Goal: Download file/media

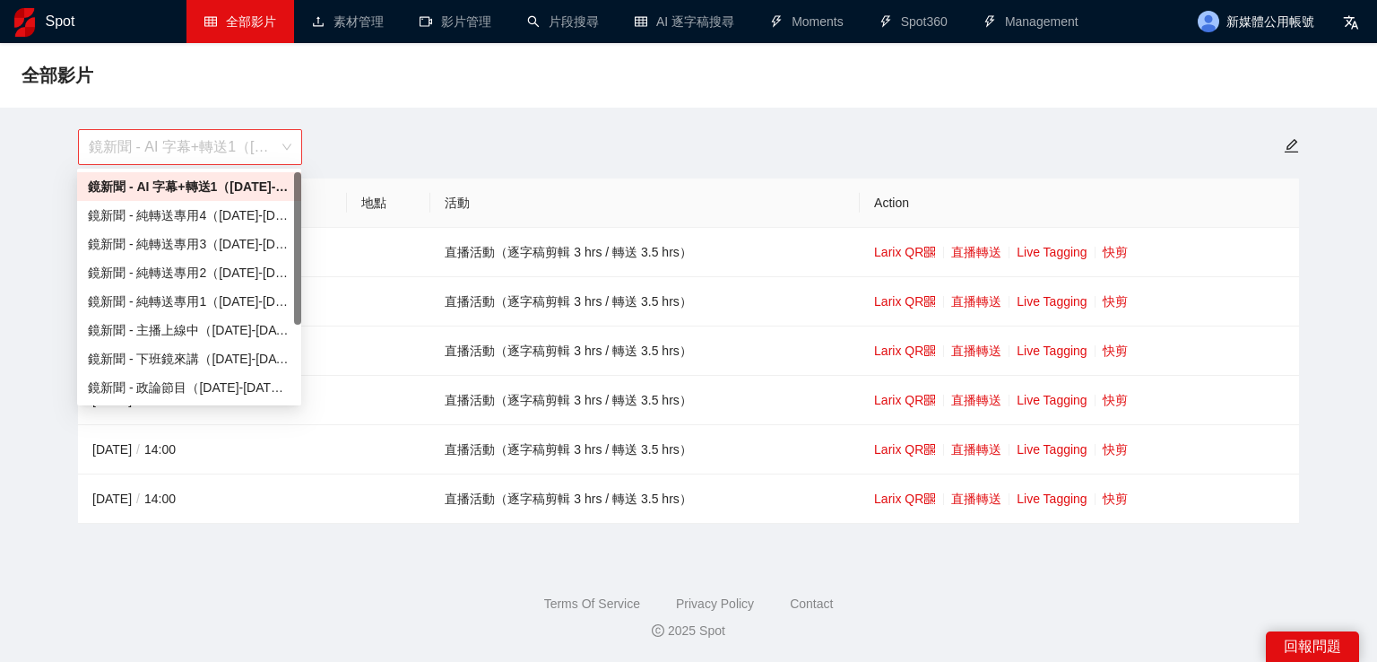
click at [171, 143] on span "鏡新聞 - AI 字幕+轉送1（[DATE]-[DATE]）" at bounding box center [190, 147] width 203 height 34
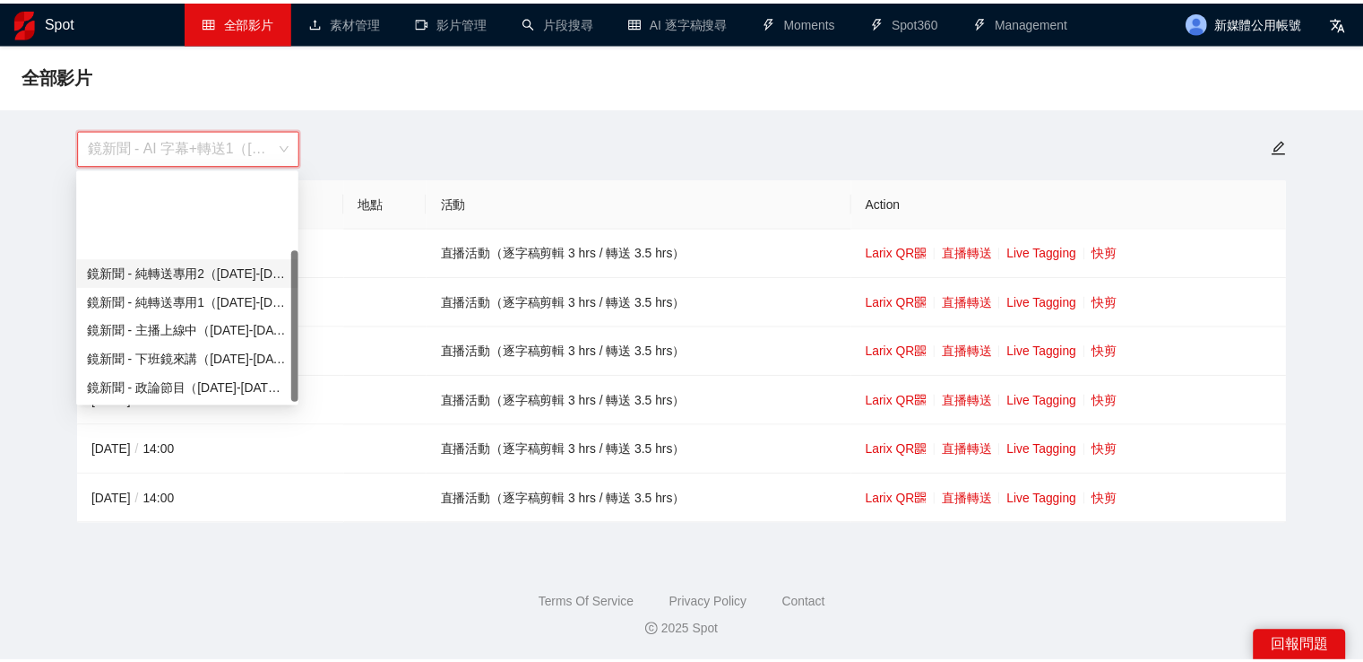
scroll to position [115, 0]
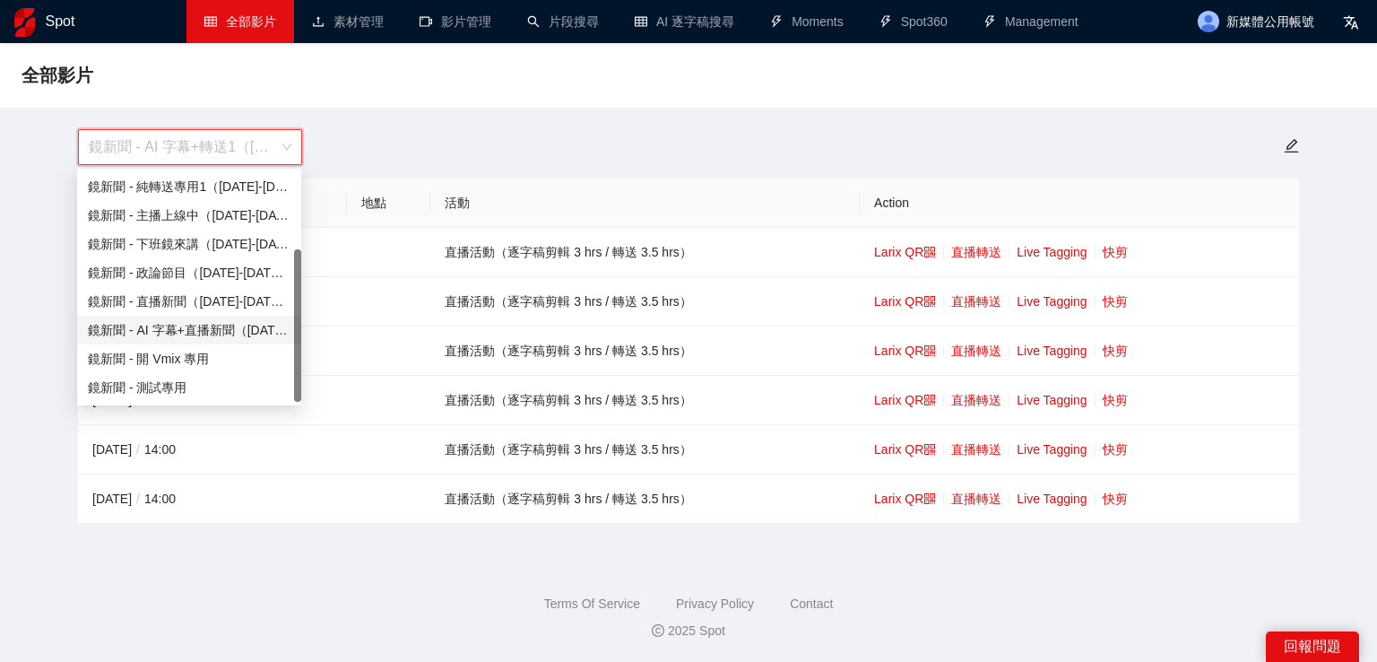
click at [246, 328] on div "鏡新聞 - AI 字幕+直播新聞（[DATE]-[DATE]）" at bounding box center [189, 330] width 203 height 20
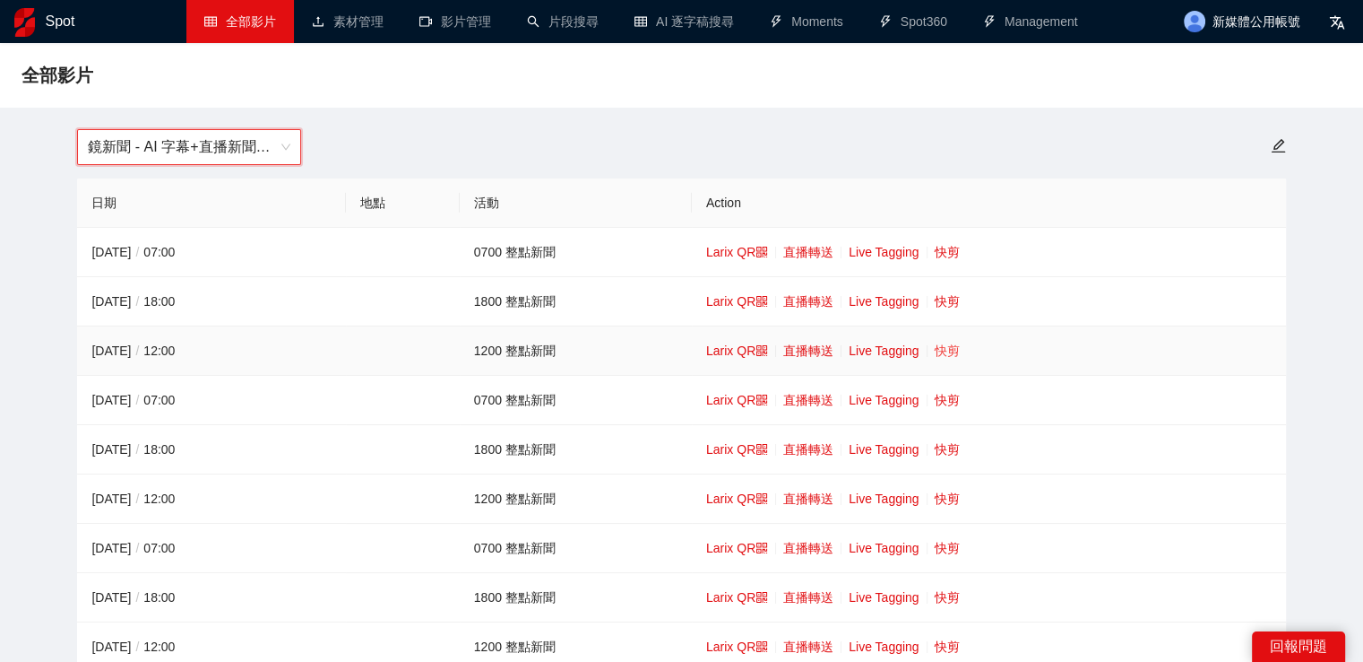
click at [951, 350] on link "快剪" at bounding box center [947, 350] width 25 height 14
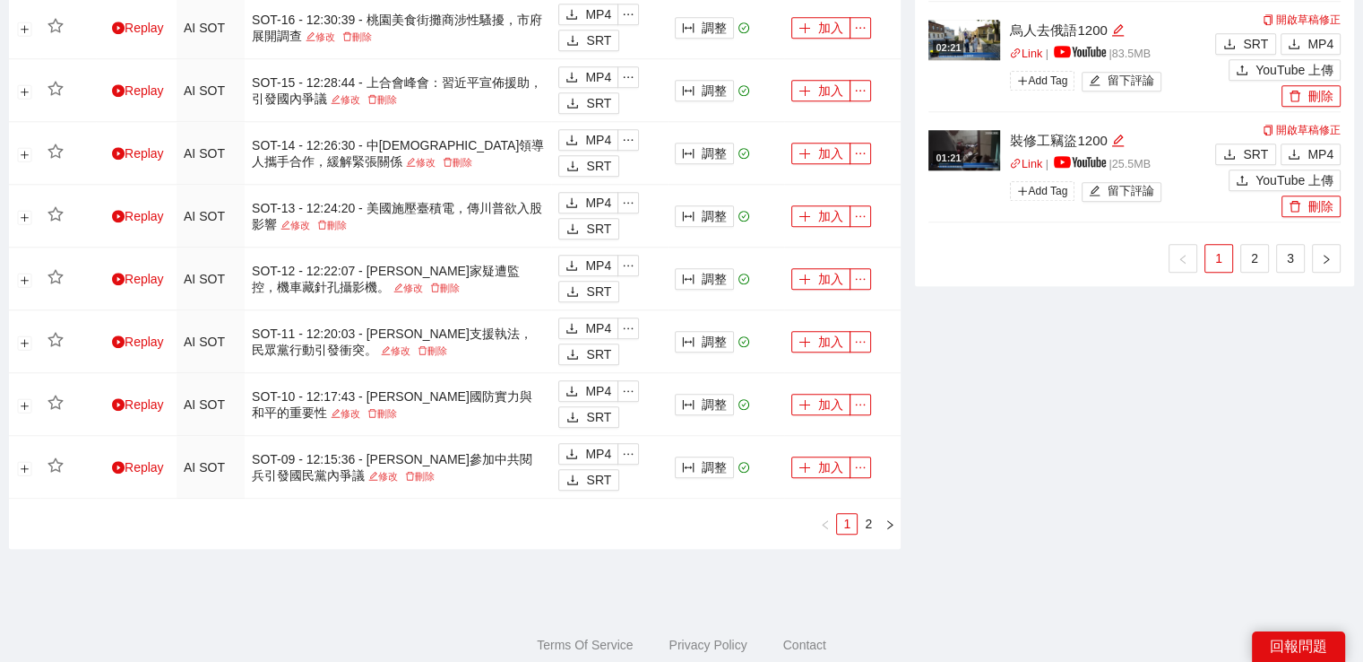
scroll to position [1650, 0]
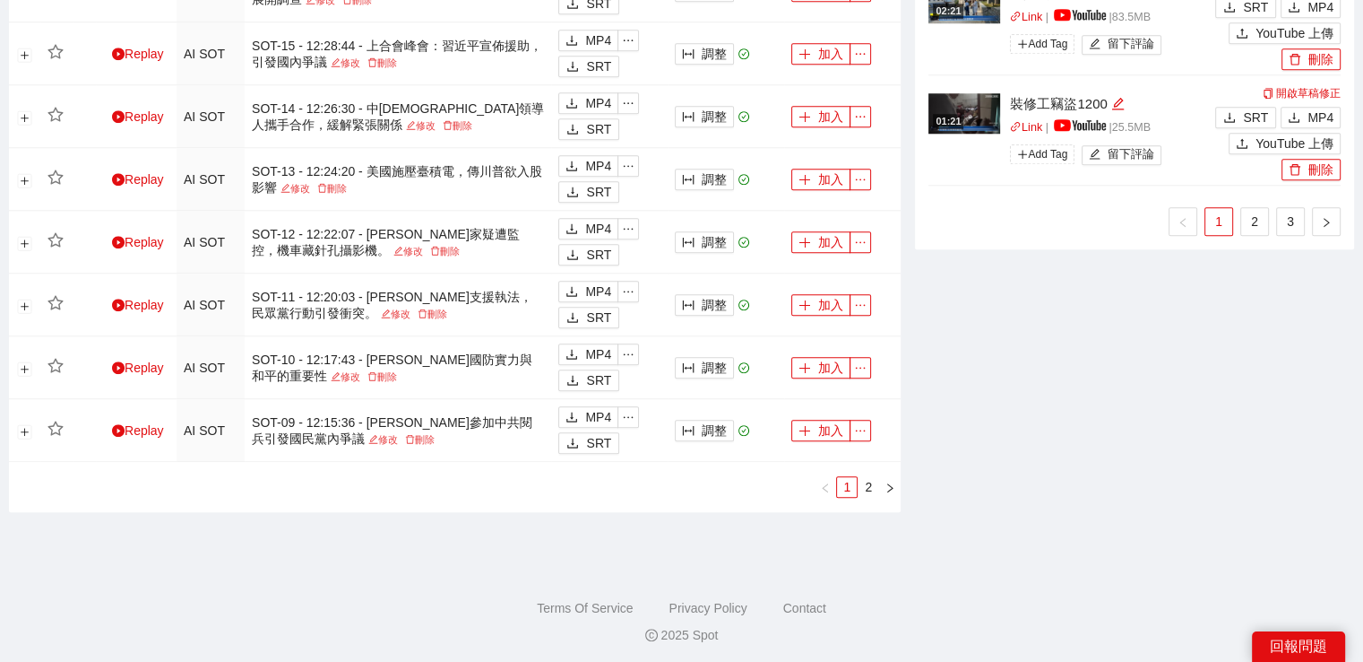
click at [1310, 214] on ul "1 2 3" at bounding box center [1135, 221] width 412 height 29
click at [1316, 220] on button "button" at bounding box center [1326, 221] width 29 height 29
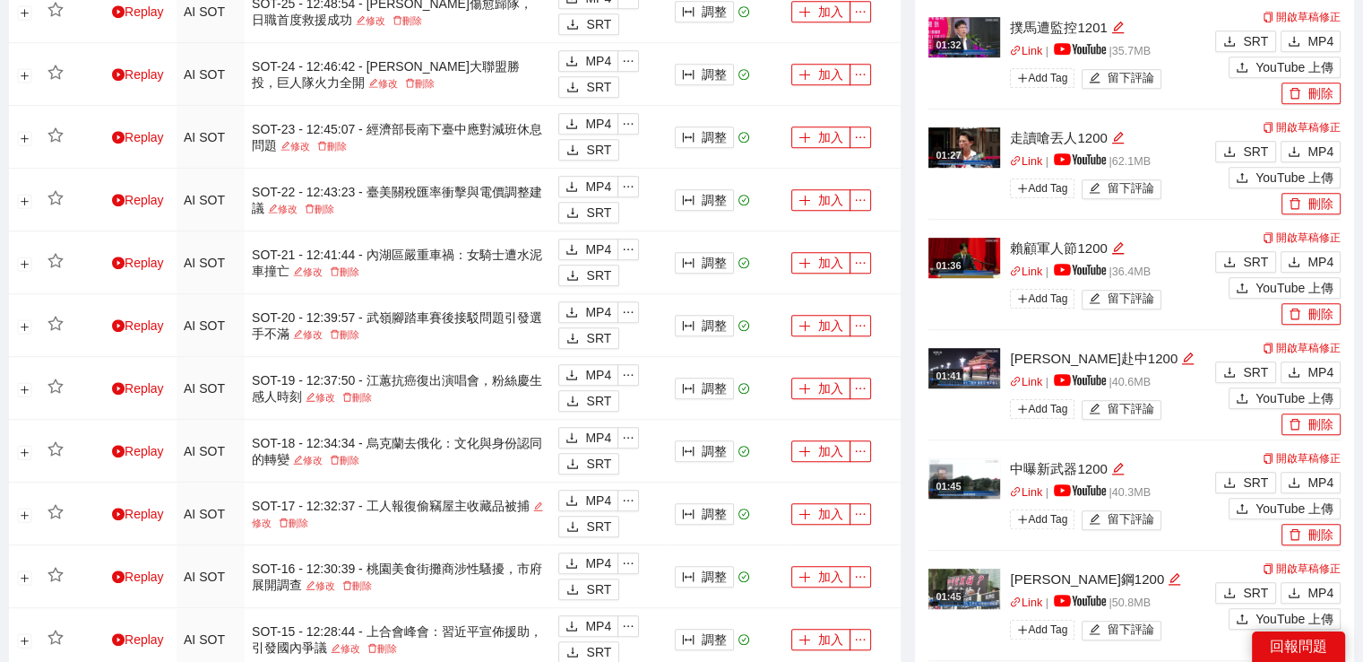
scroll to position [1292, 0]
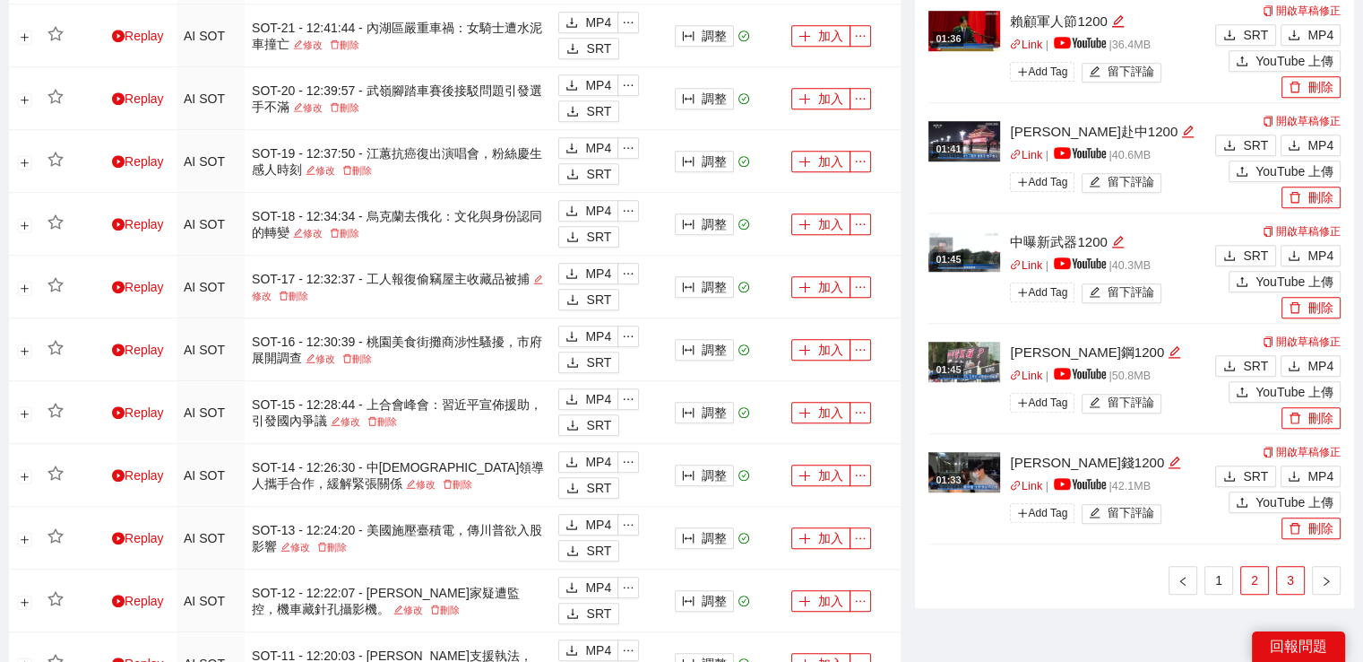
click at [1293, 575] on link "3" at bounding box center [1290, 580] width 27 height 27
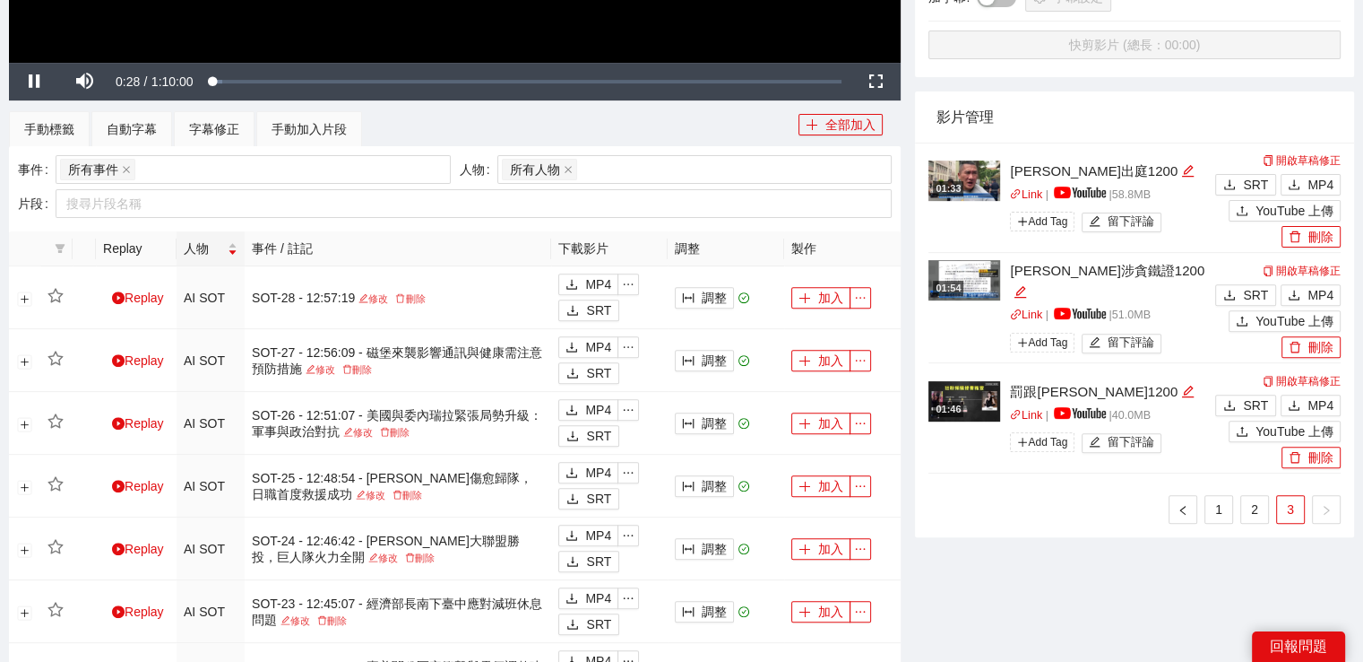
scroll to position [485, 0]
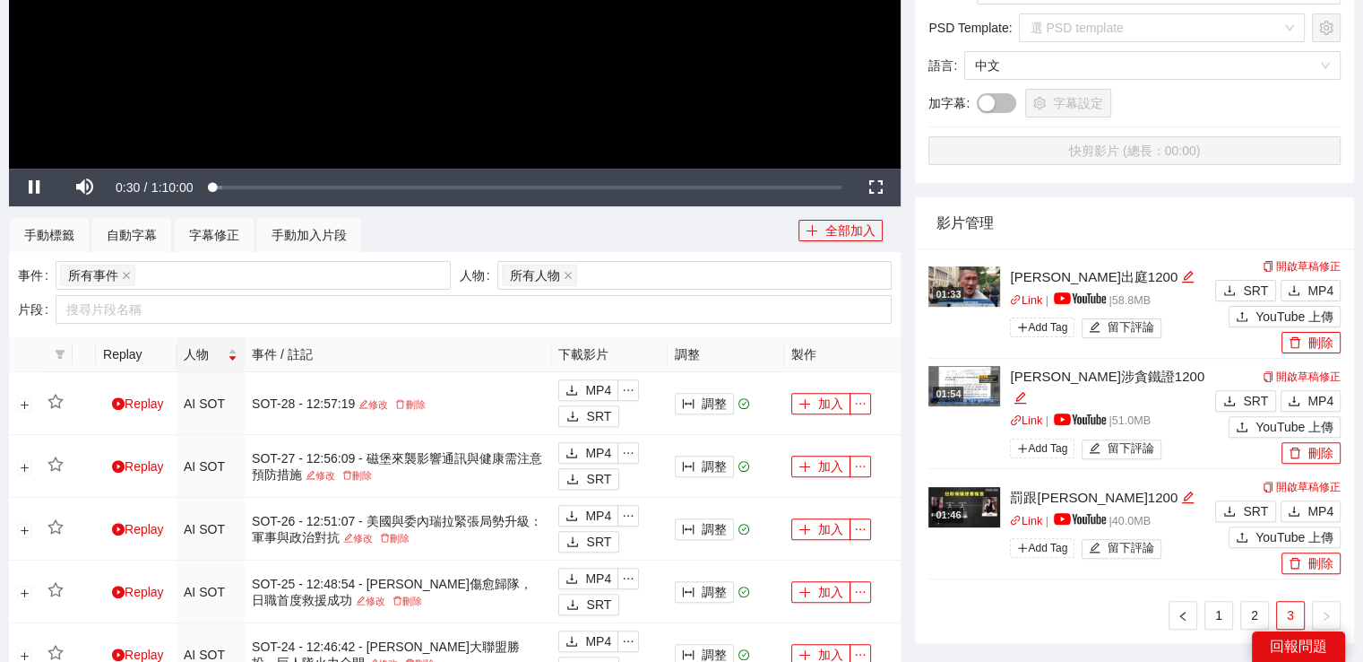
click at [991, 503] on img at bounding box center [965, 507] width 72 height 40
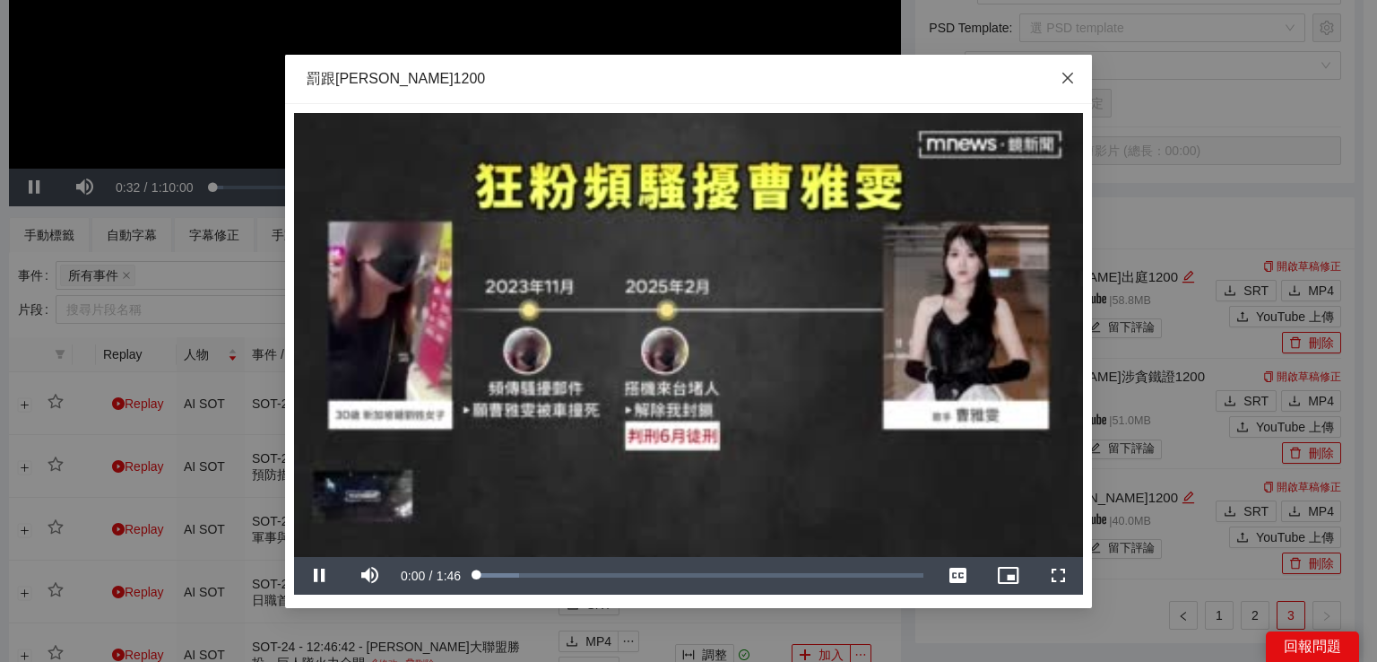
click at [1074, 74] on span "Close" at bounding box center [1067, 79] width 48 height 48
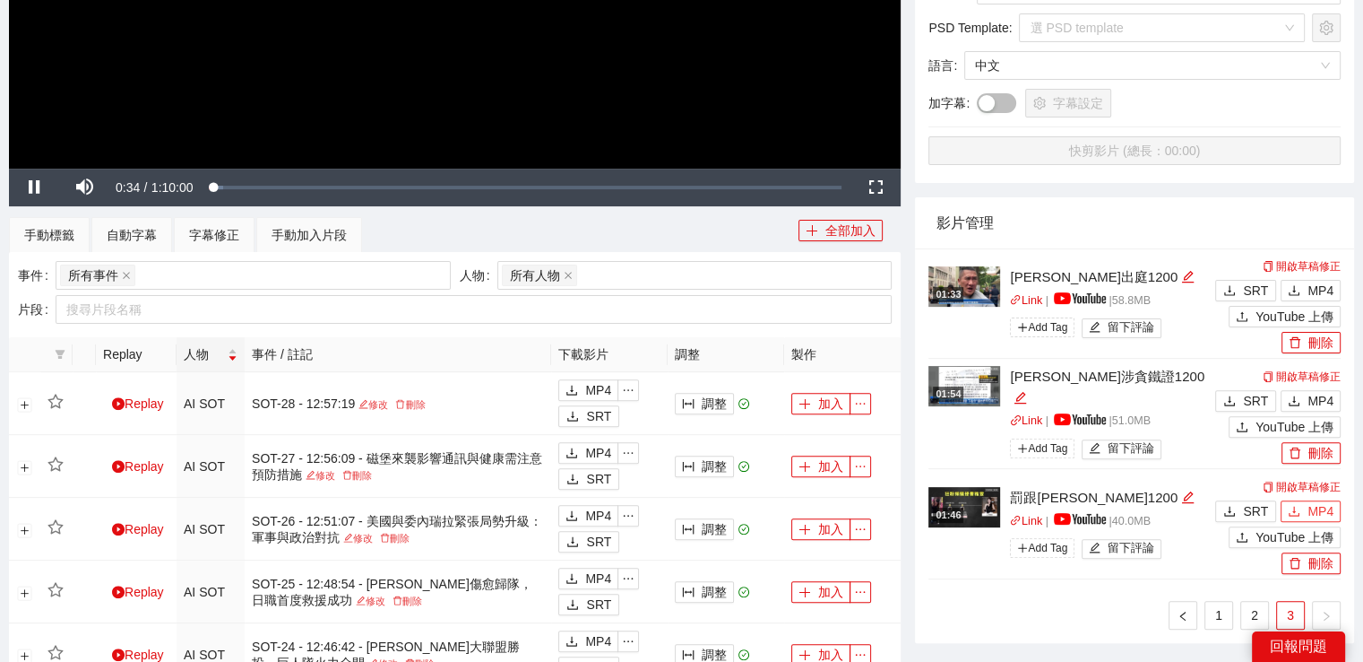
click at [1313, 510] on span "MP4" at bounding box center [1321, 511] width 26 height 20
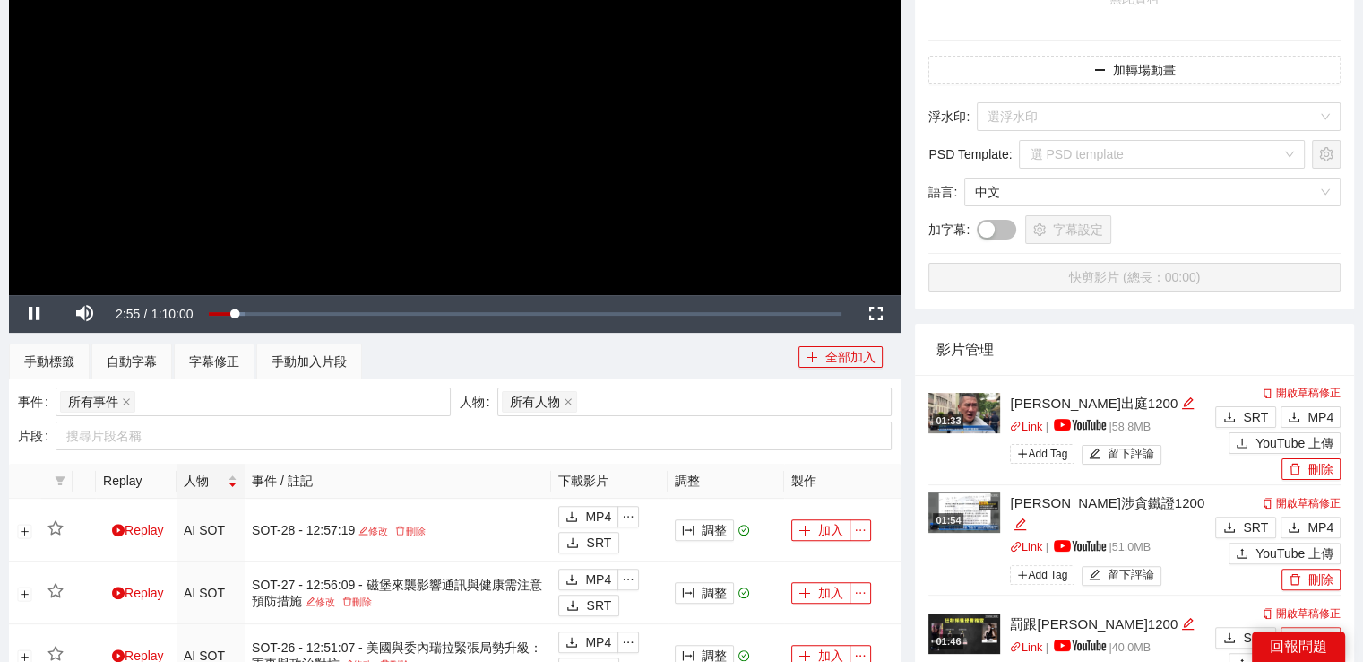
scroll to position [0, 0]
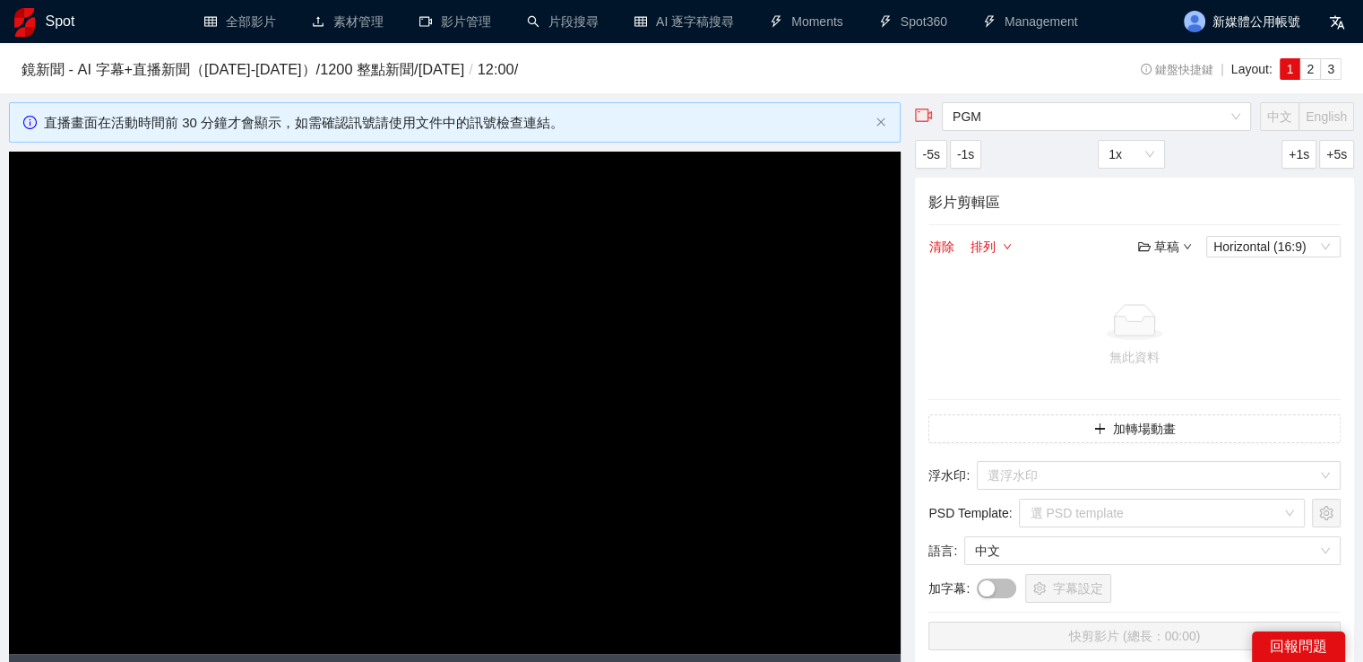
click at [53, 22] on h1 "Spot" at bounding box center [61, 21] width 30 height 43
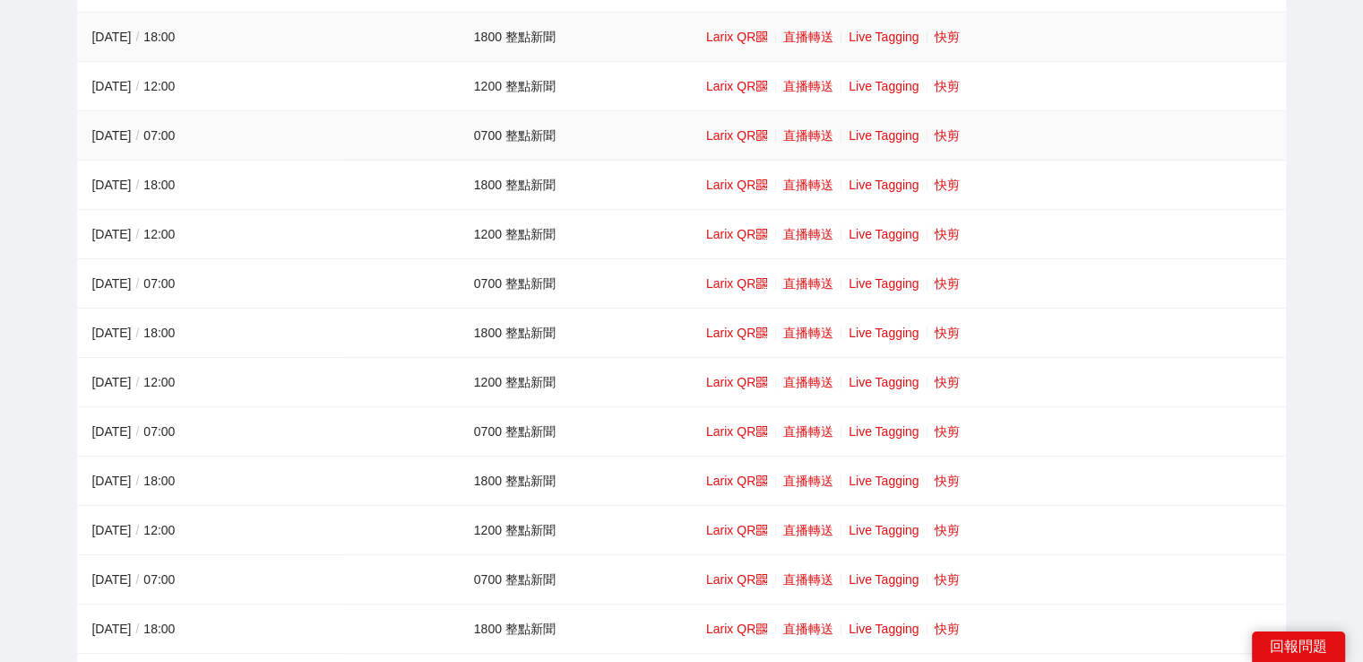
scroll to position [269, 0]
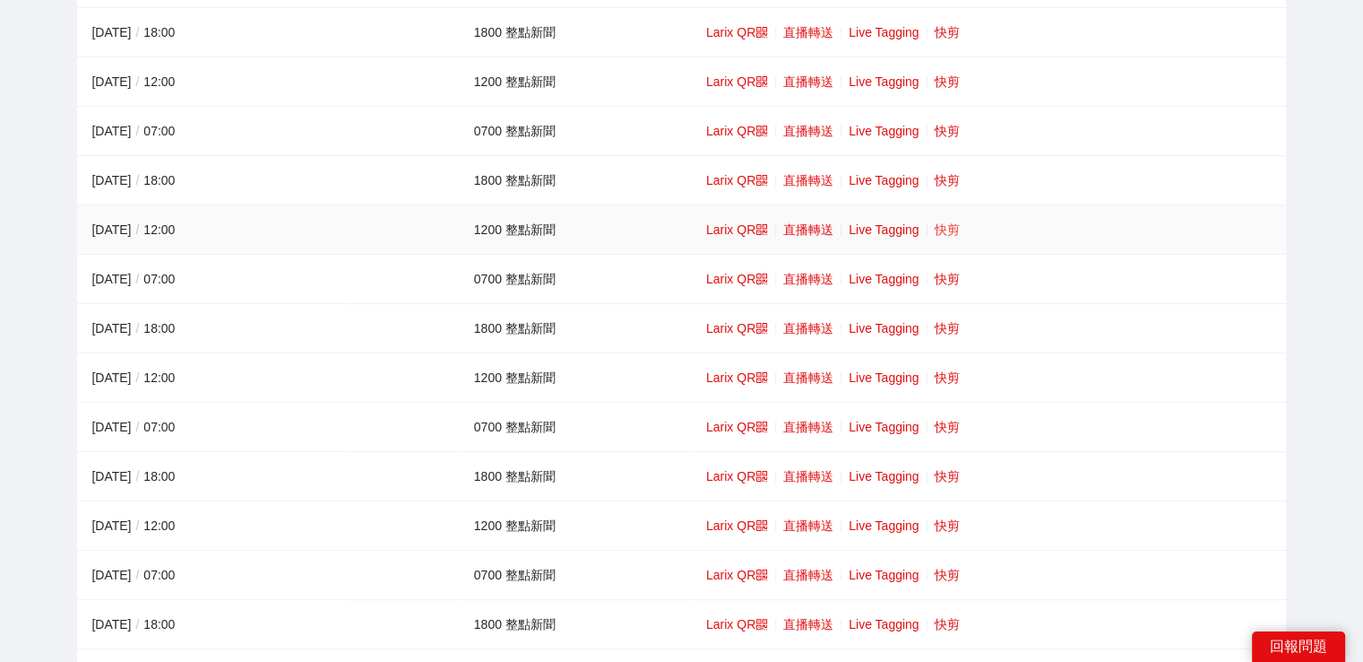
click at [947, 227] on link "快剪" at bounding box center [947, 229] width 25 height 14
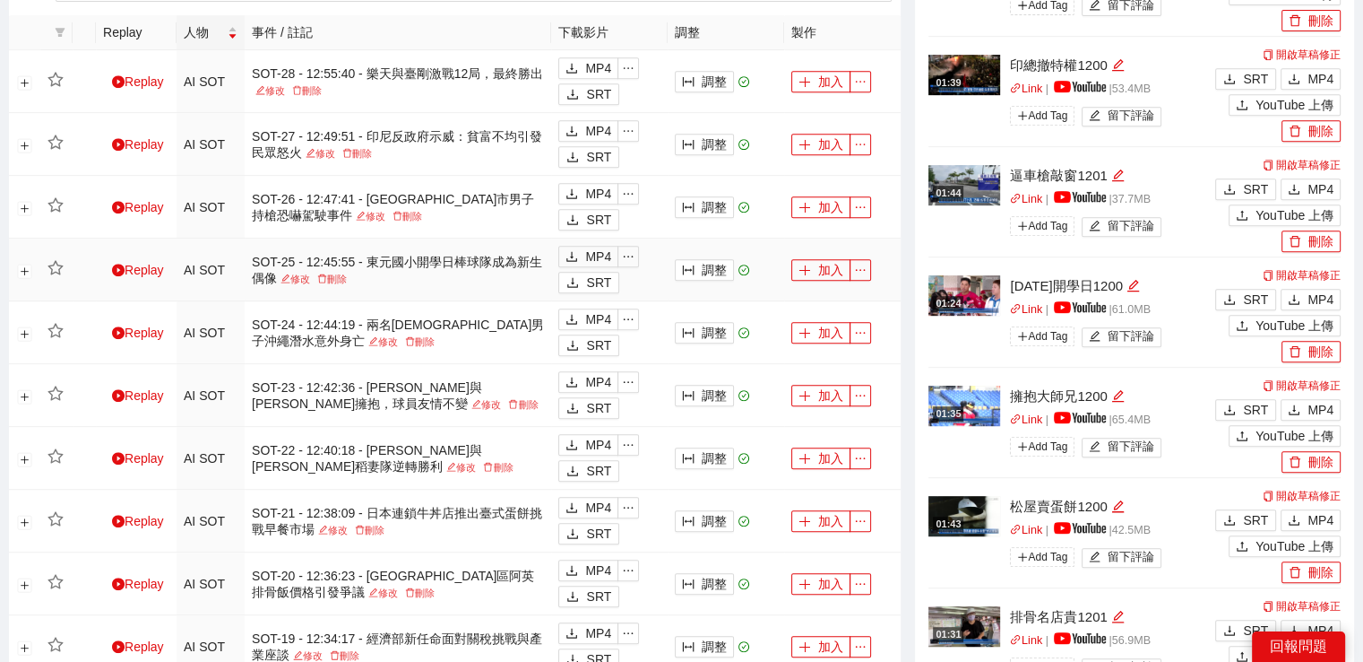
scroll to position [896, 0]
